Goal: Navigation & Orientation: Find specific page/section

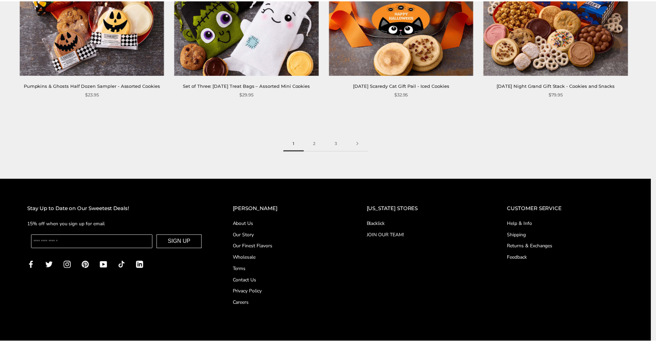
scroll to position [1156, 0]
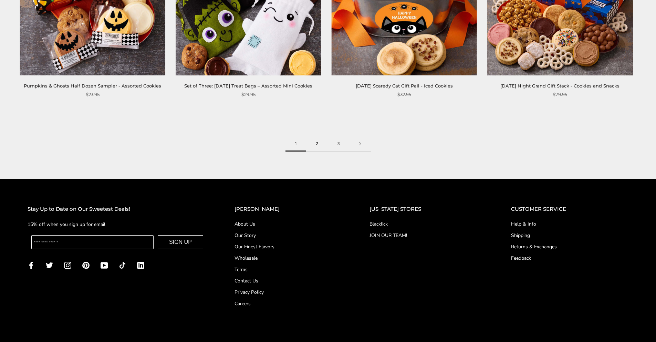
click at [318, 150] on link "2" at bounding box center [317, 143] width 22 height 15
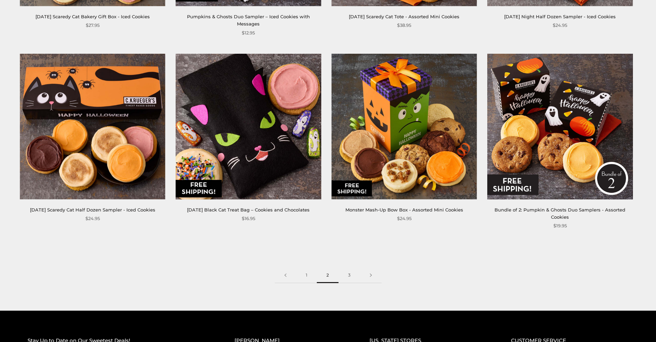
scroll to position [1192, 0]
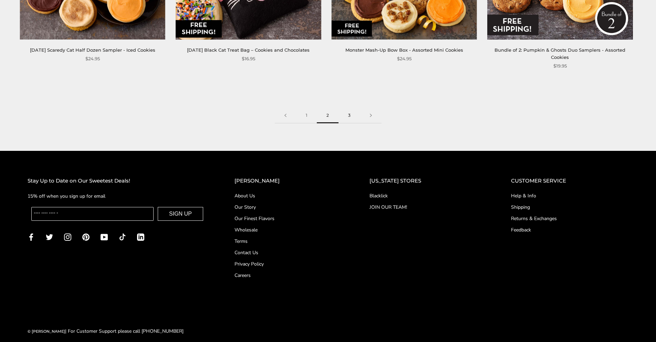
click at [343, 109] on link "3" at bounding box center [349, 115] width 22 height 15
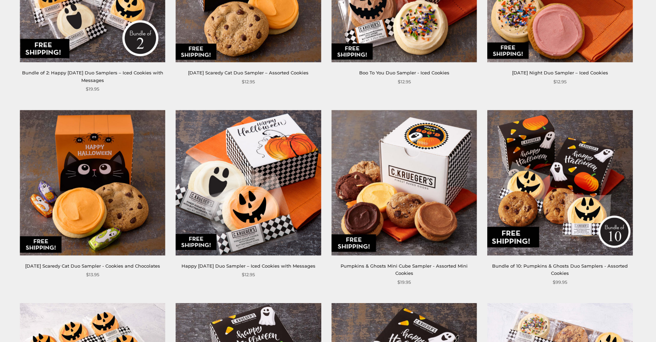
scroll to position [119, 0]
